Goal: Transaction & Acquisition: Book appointment/travel/reservation

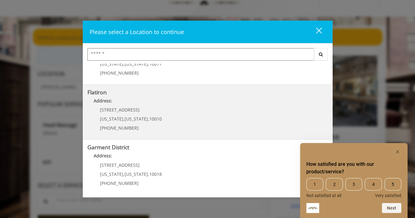
scroll to position [31, 0]
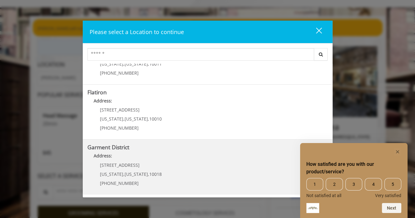
click at [135, 154] on District "Address:" at bounding box center [207, 157] width 241 height 10
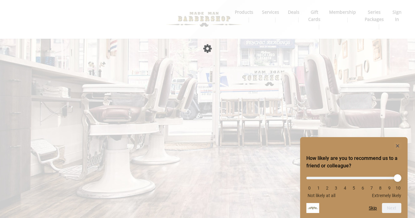
scroll to position [31, 0]
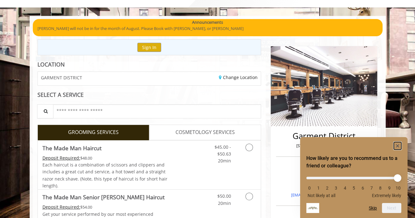
click at [395, 146] on rect "Hide survey" at bounding box center [397, 145] width 7 height 7
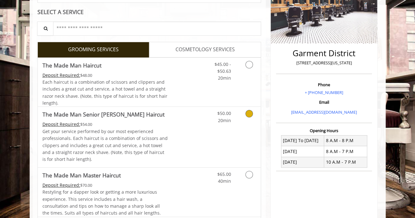
scroll to position [125, 0]
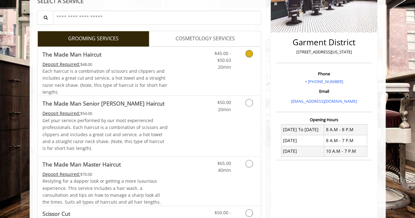
click at [251, 55] on icon "Grooming services" at bounding box center [248, 53] width 7 height 7
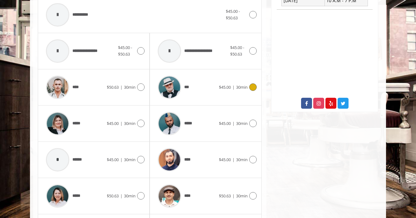
scroll to position [309, 0]
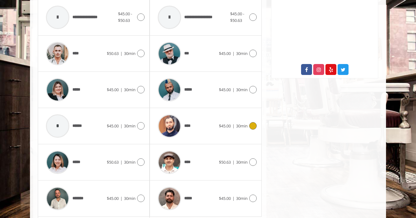
click at [213, 127] on div "****" at bounding box center [187, 126] width 64 height 30
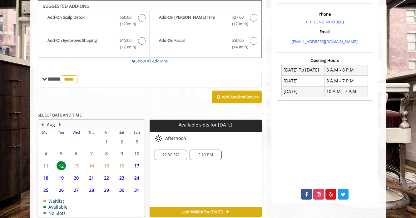
scroll to position [213, 0]
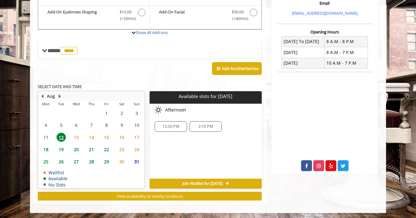
click at [93, 134] on span "14" at bounding box center [91, 137] width 9 height 9
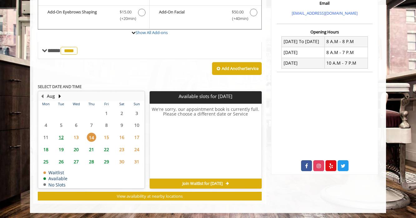
click at [78, 136] on span "13" at bounding box center [76, 137] width 9 height 9
click at [79, 147] on span "20" at bounding box center [76, 149] width 9 height 9
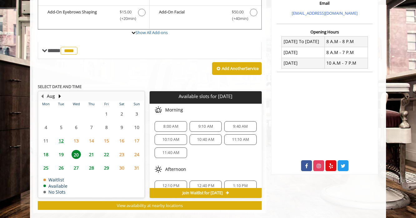
scroll to position [222, 0]
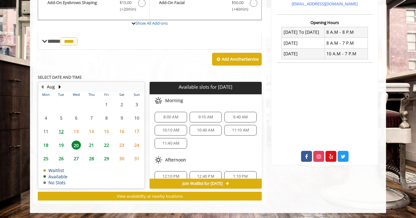
click at [110, 129] on span "15" at bounding box center [106, 131] width 9 height 9
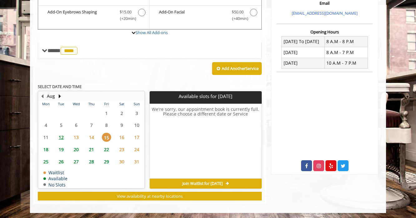
click at [60, 137] on span "12" at bounding box center [61, 137] width 9 height 9
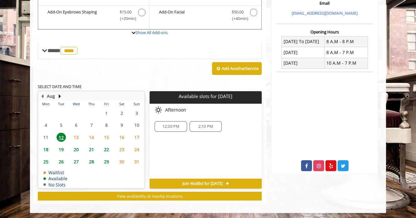
click at [77, 136] on span "13" at bounding box center [76, 137] width 9 height 9
